Goal: Book appointment/travel/reservation

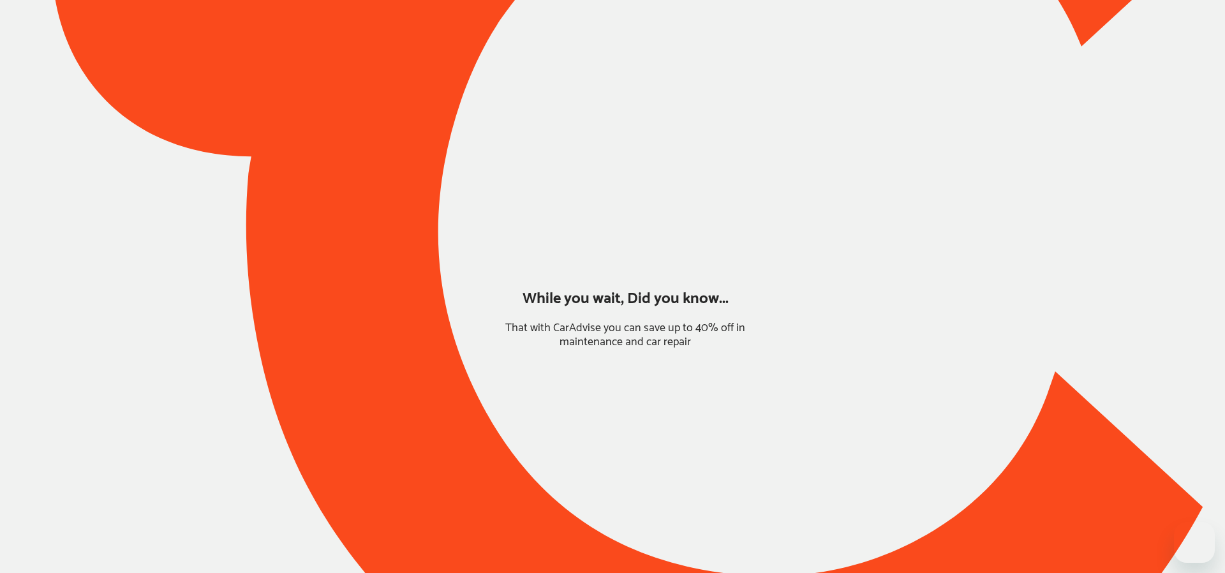
type input "*****"
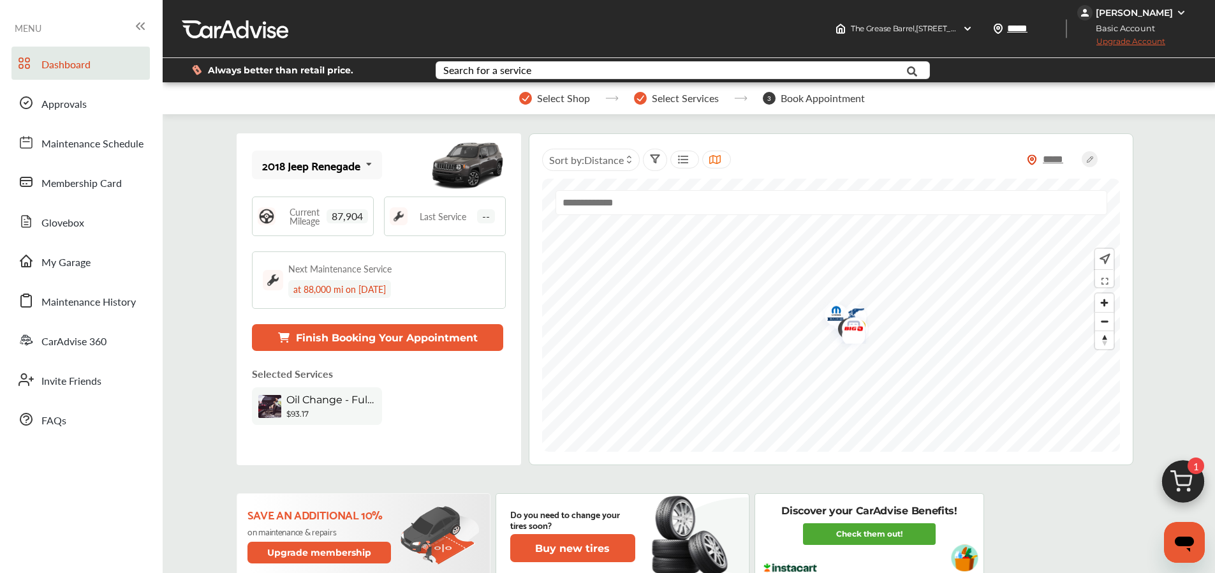
click at [1175, 483] on img at bounding box center [1183, 484] width 61 height 61
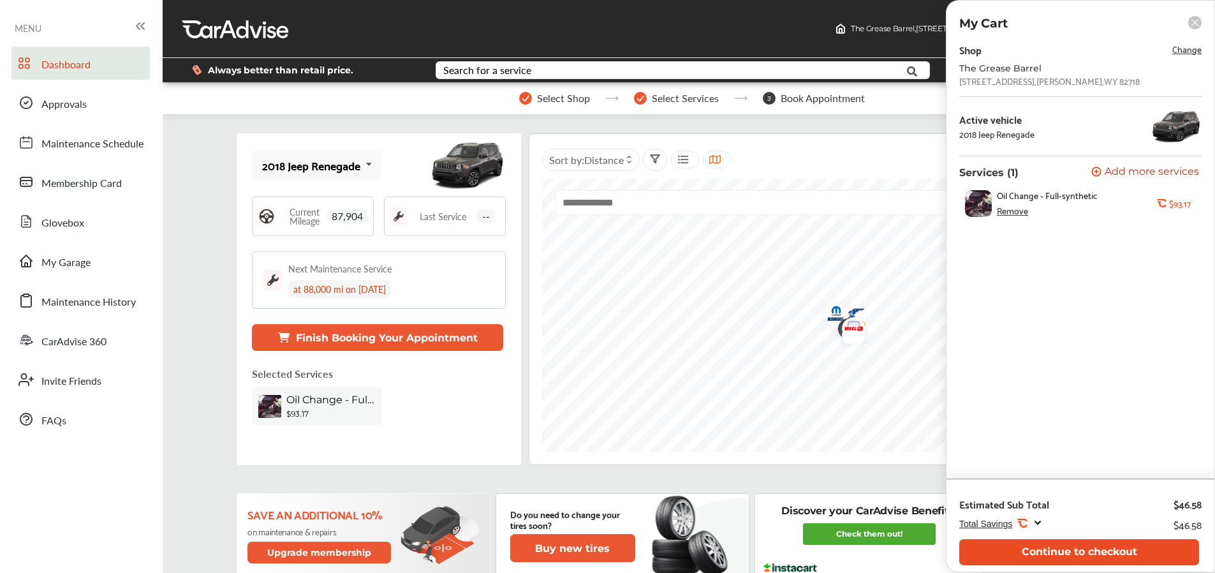
click at [972, 552] on button "Continue to checkout" at bounding box center [1079, 552] width 240 height 26
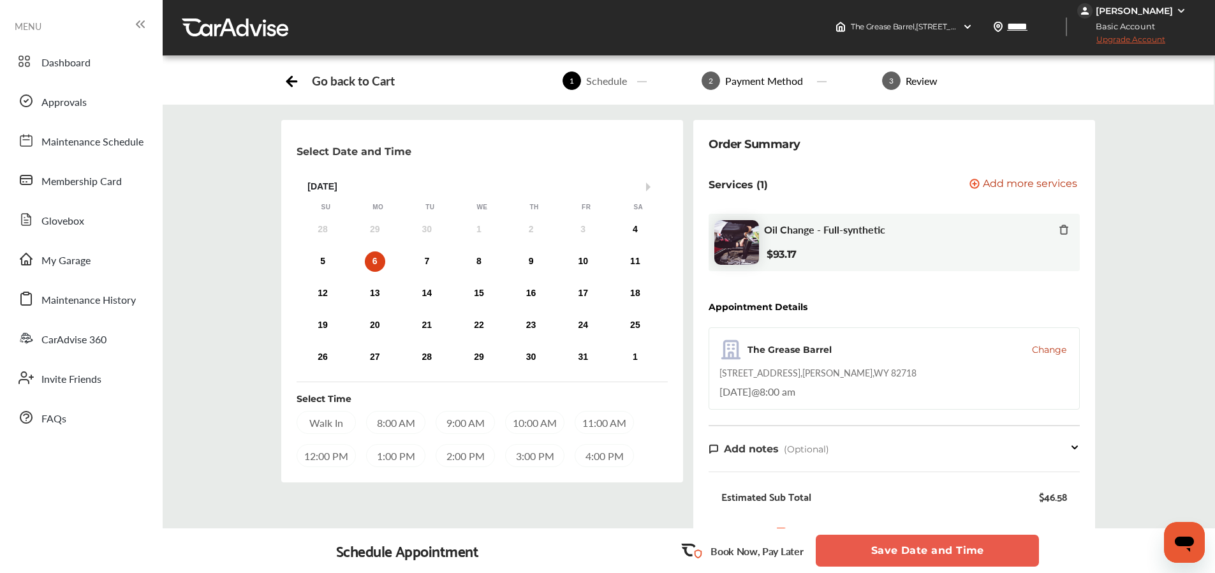
scroll to position [3, 0]
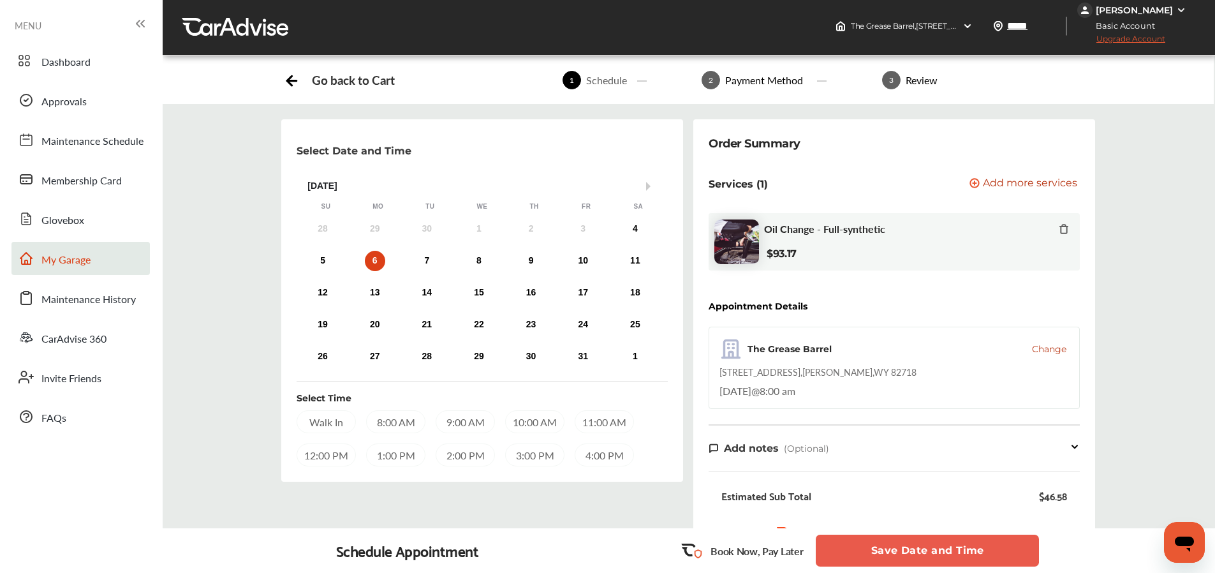
click at [55, 257] on span "My Garage" at bounding box center [65, 260] width 49 height 17
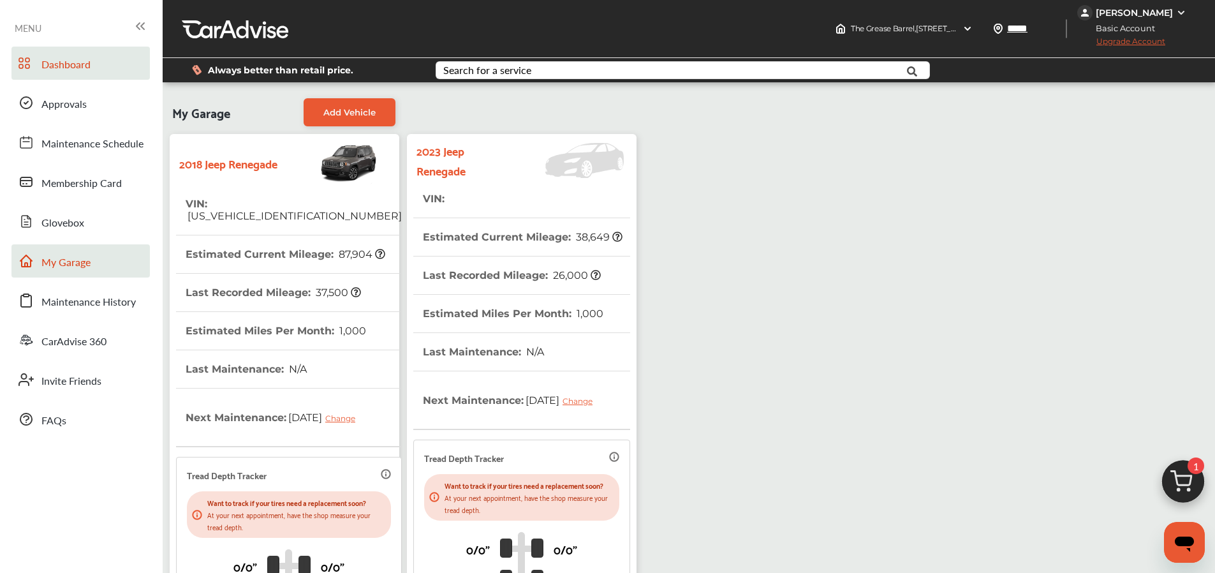
click at [62, 63] on span "Dashboard" at bounding box center [65, 65] width 49 height 17
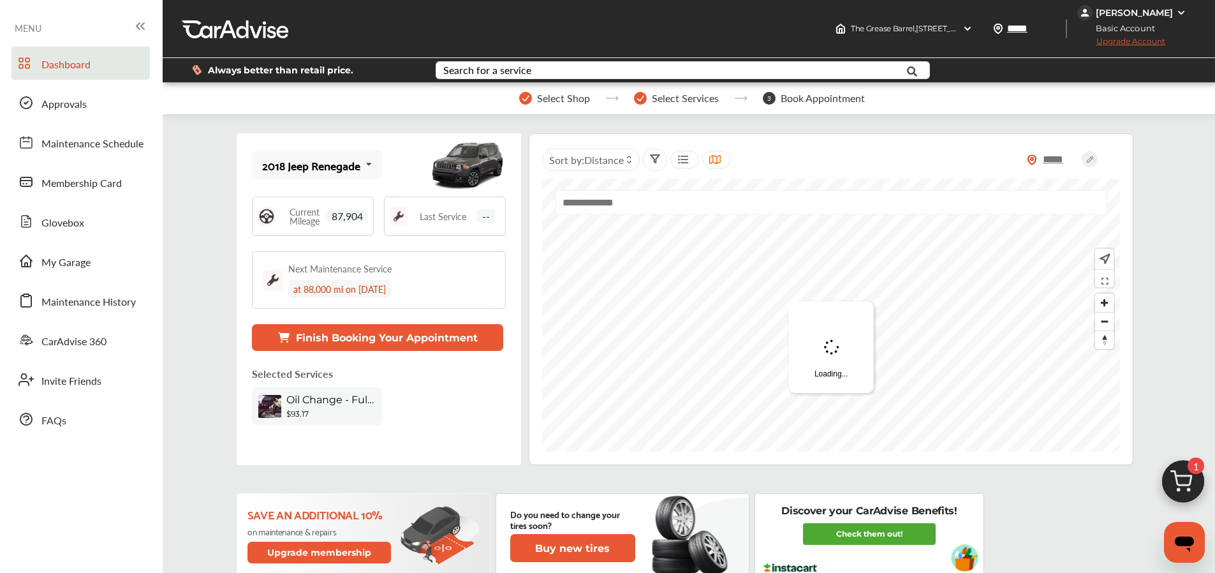
click at [1176, 471] on img at bounding box center [1183, 484] width 61 height 61
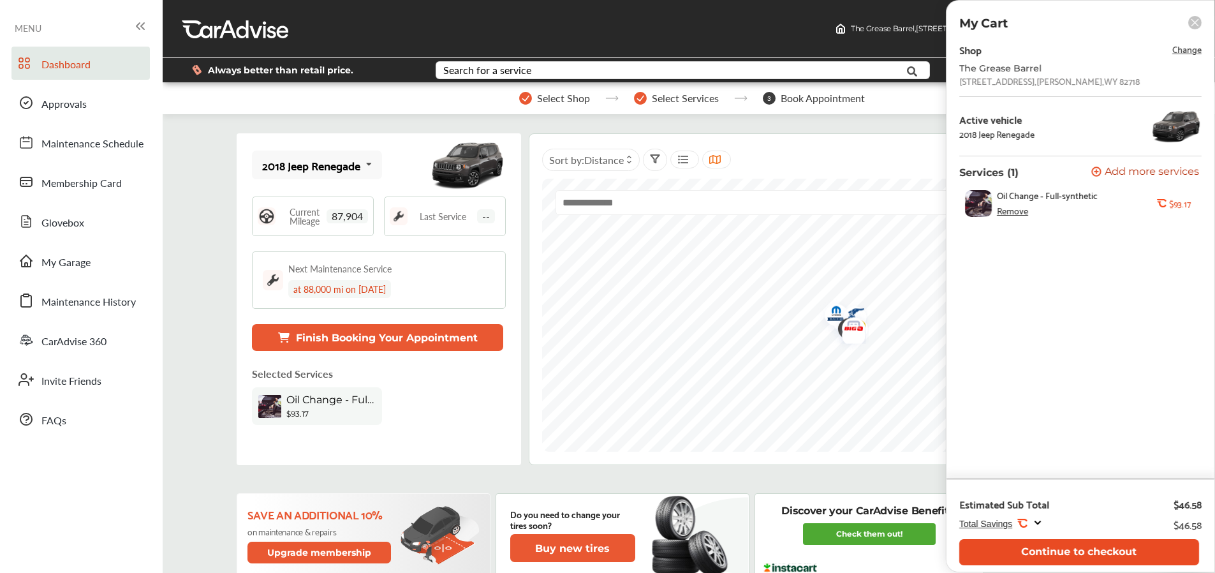
click at [1050, 543] on button "Continue to checkout" at bounding box center [1079, 552] width 240 height 26
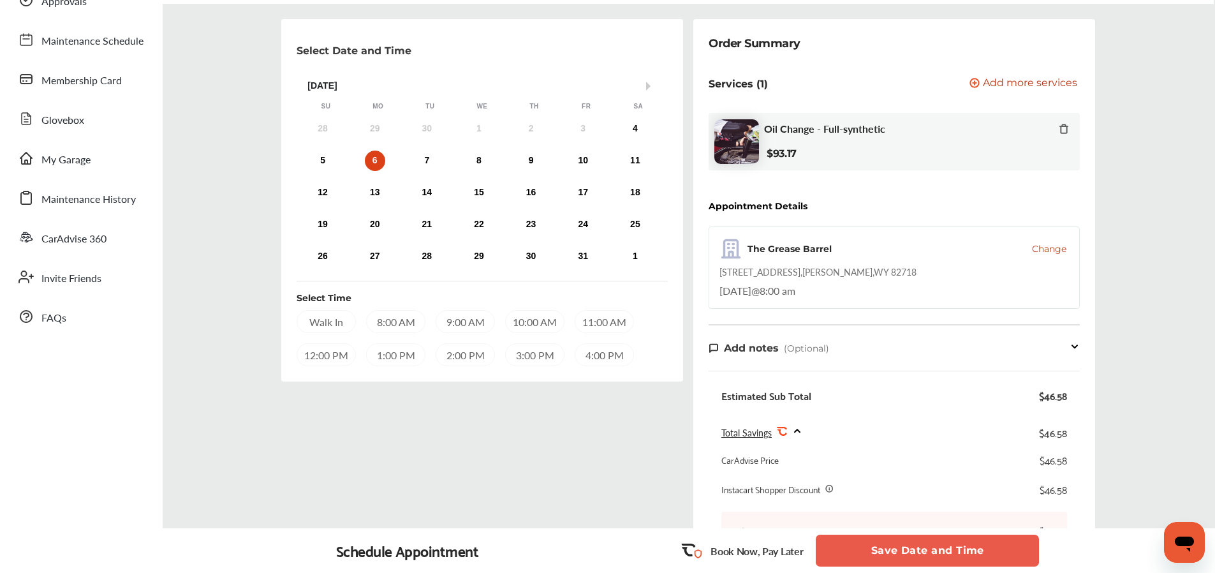
scroll to position [108, 0]
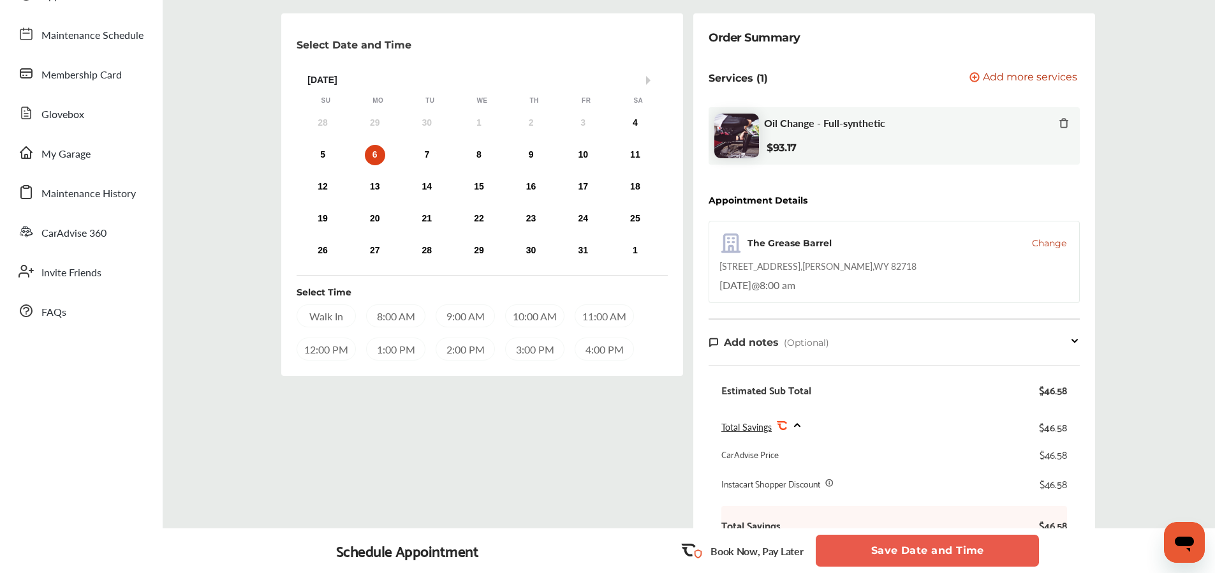
click at [377, 317] on div "8:00 AM" at bounding box center [395, 315] width 59 height 23
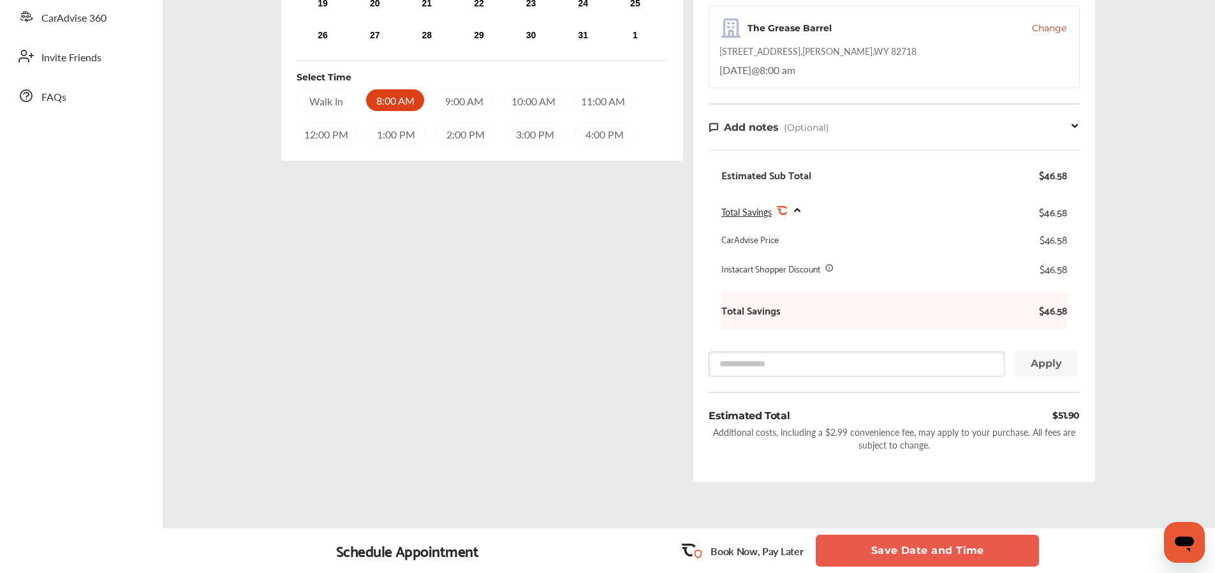
scroll to position [392, 0]
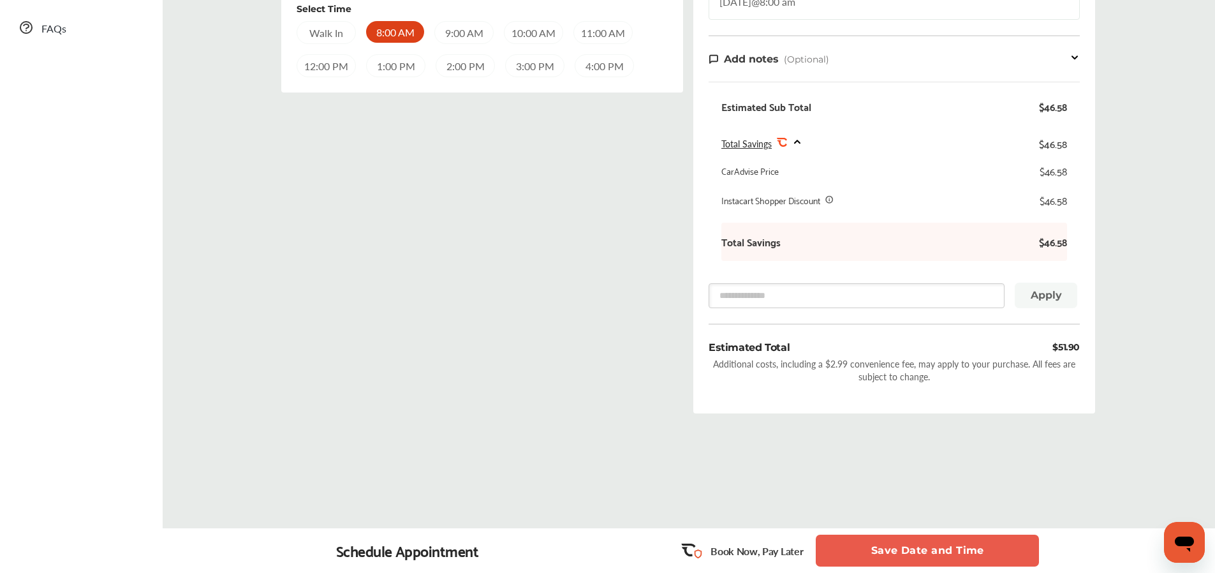
click at [883, 535] on button "Save Date and Time" at bounding box center [927, 551] width 223 height 32
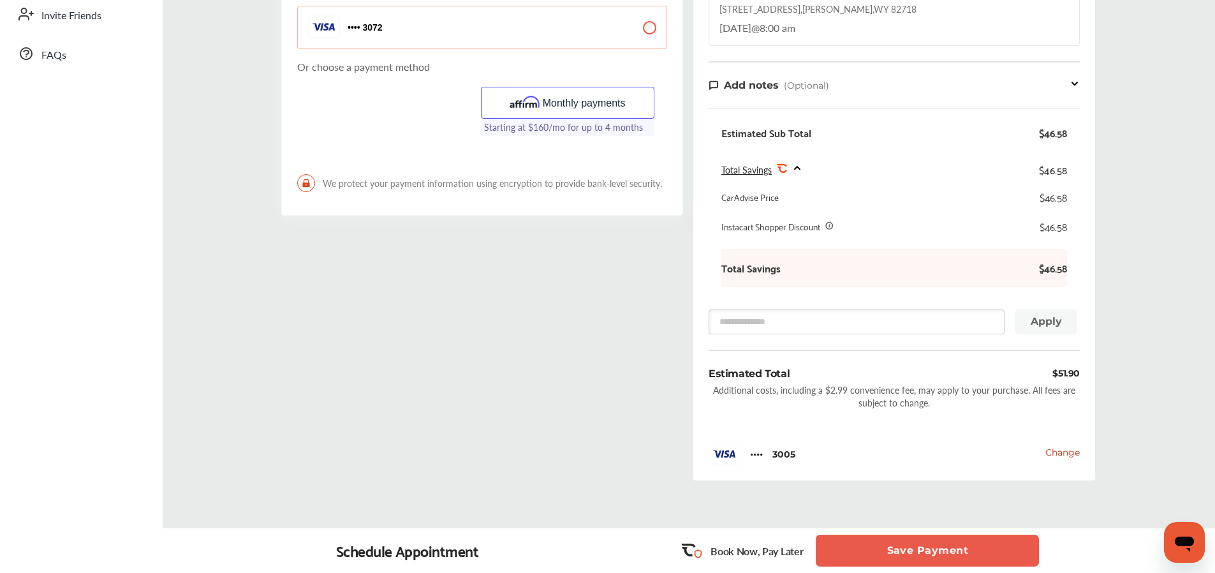
scroll to position [432, 0]
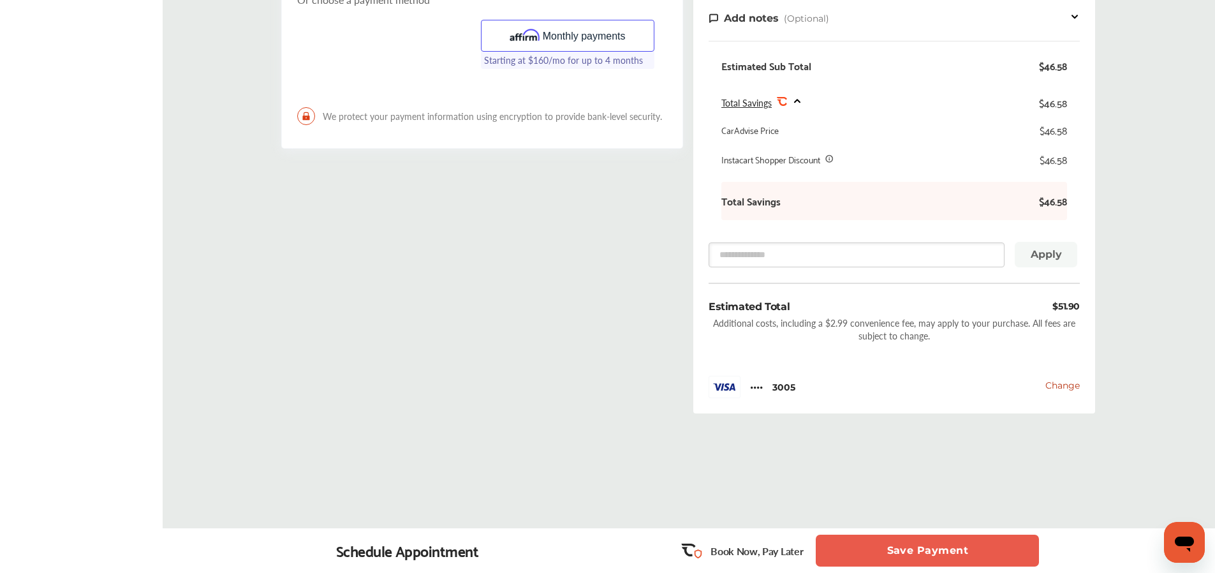
click at [897, 550] on button "Save Payment" at bounding box center [927, 551] width 223 height 32
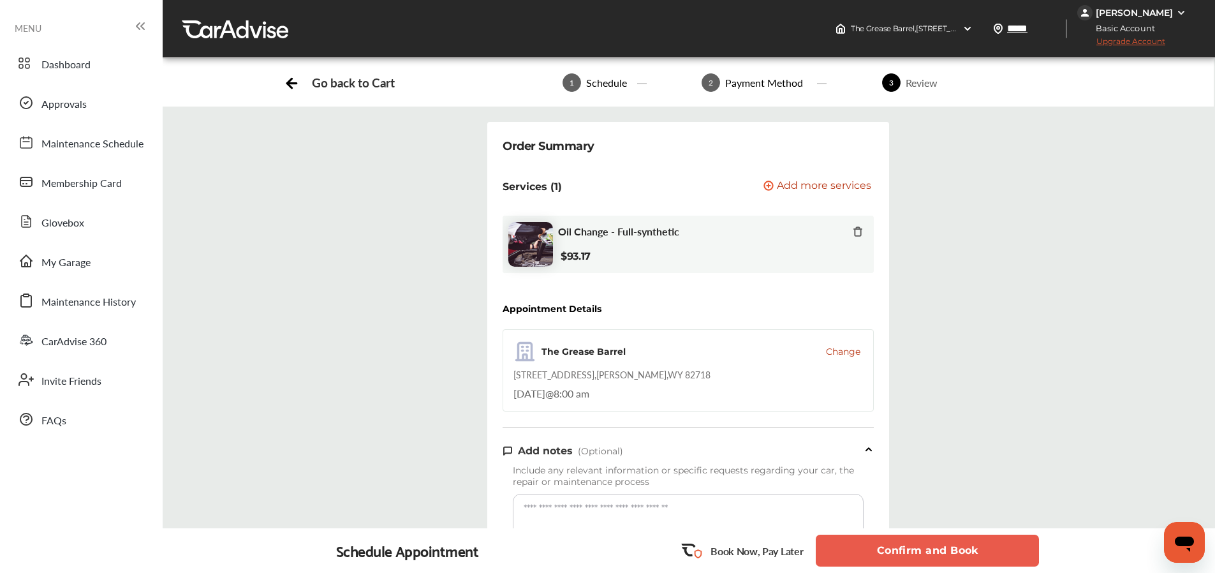
click at [887, 543] on button "Confirm and Book" at bounding box center [927, 551] width 223 height 32
